Goal: Information Seeking & Learning: Learn about a topic

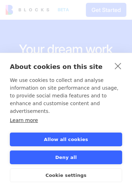
click at [21, 70] on strong "About cookies on this site" at bounding box center [56, 66] width 92 height 7
click at [30, 161] on button "Deny all" at bounding box center [66, 157] width 112 height 14
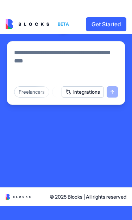
scroll to position [149, 0]
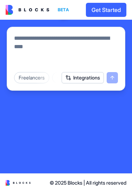
click at [25, 44] on textarea at bounding box center [66, 51] width 104 height 34
click at [31, 53] on textarea at bounding box center [66, 51] width 104 height 34
click at [121, 100] on div "What shall we build? Freelancers Creators Productivity Marketing Sales HR & Rec…" at bounding box center [66, 41] width 130 height 189
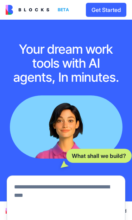
scroll to position [0, 0]
click at [24, 11] on img at bounding box center [28, 10] width 44 height 10
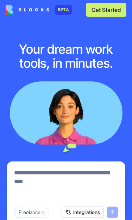
click at [61, 11] on div "BETA" at bounding box center [63, 10] width 17 height 10
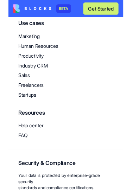
scroll to position [1760, 0]
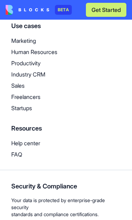
click at [20, 10] on p "Pricing" at bounding box center [65, 5] width 109 height 8
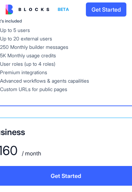
scroll to position [526, -1]
